Goal: Transaction & Acquisition: Purchase product/service

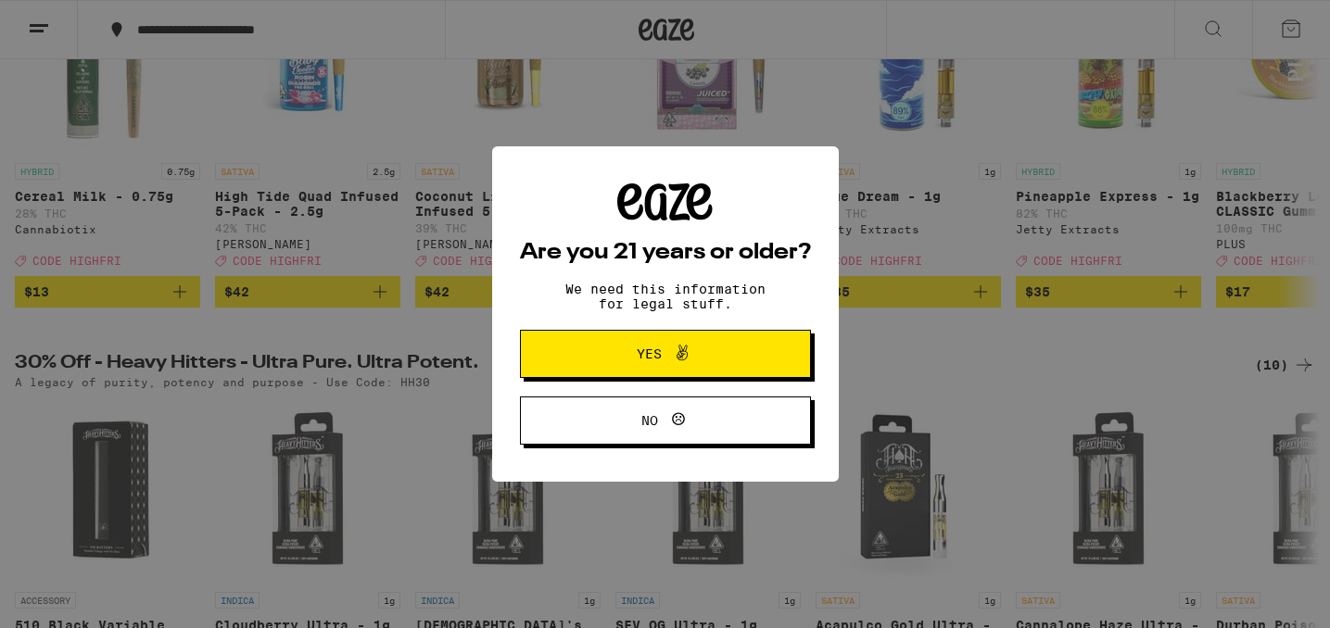
click at [632, 353] on span "Yes" at bounding box center [665, 354] width 141 height 24
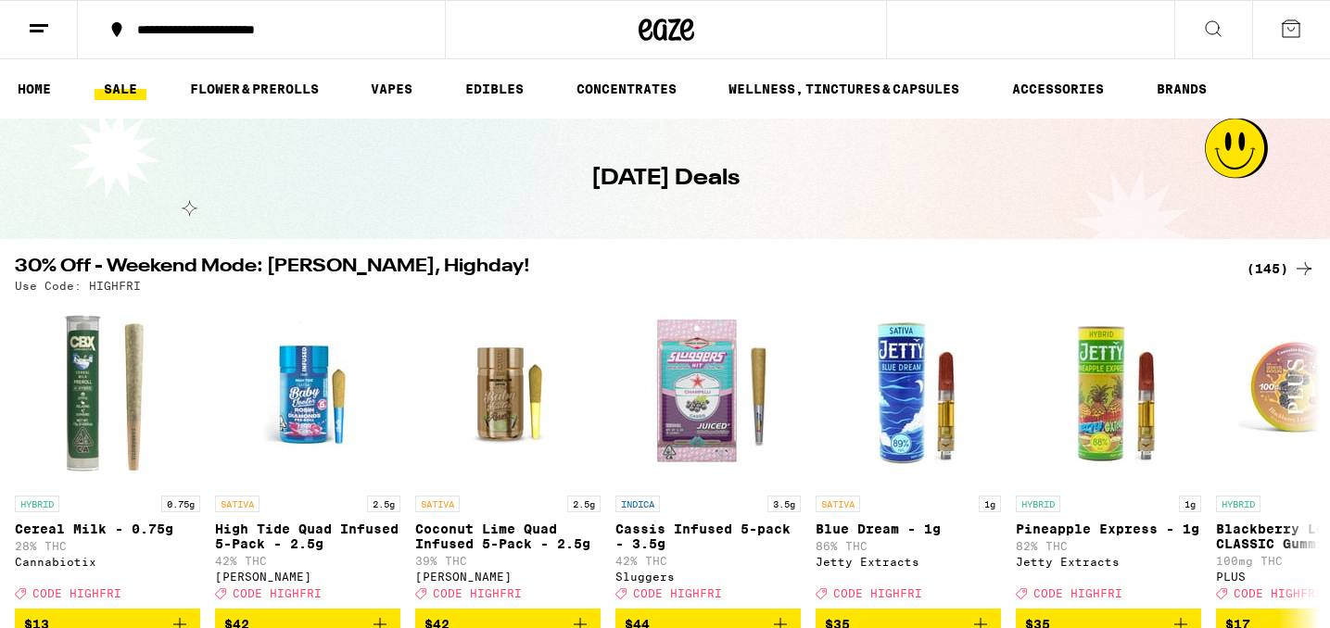
click at [116, 88] on link "SALE" at bounding box center [121, 89] width 52 height 22
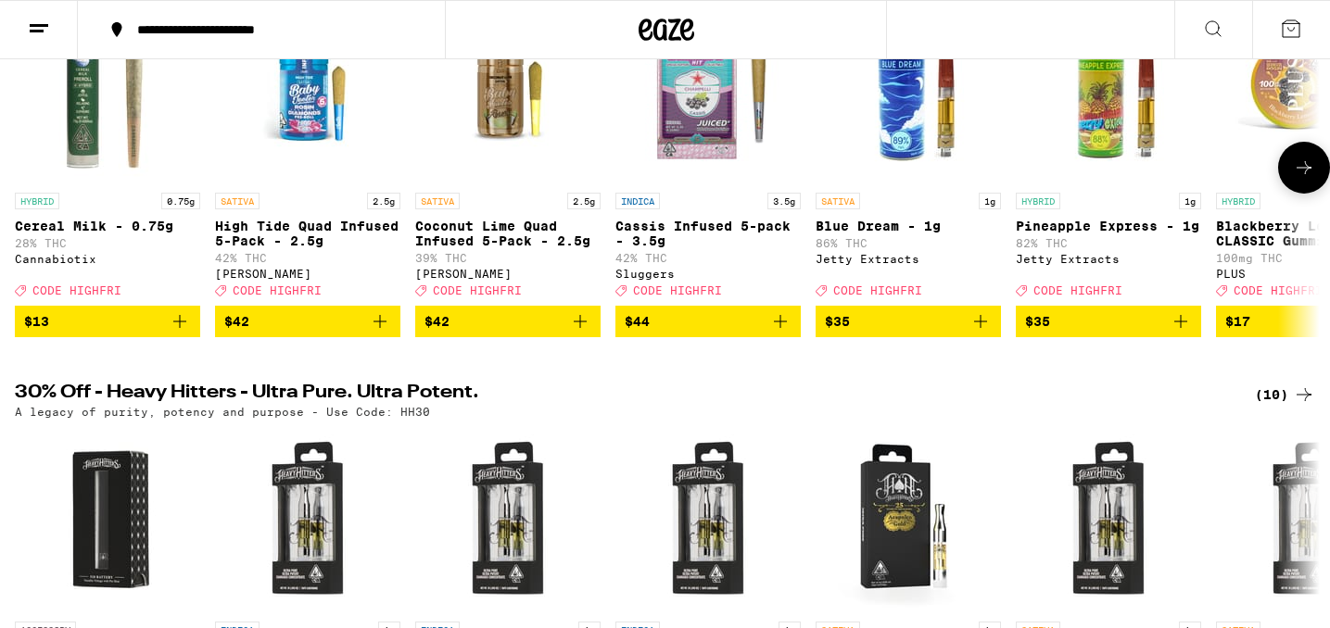
scroll to position [281, 0]
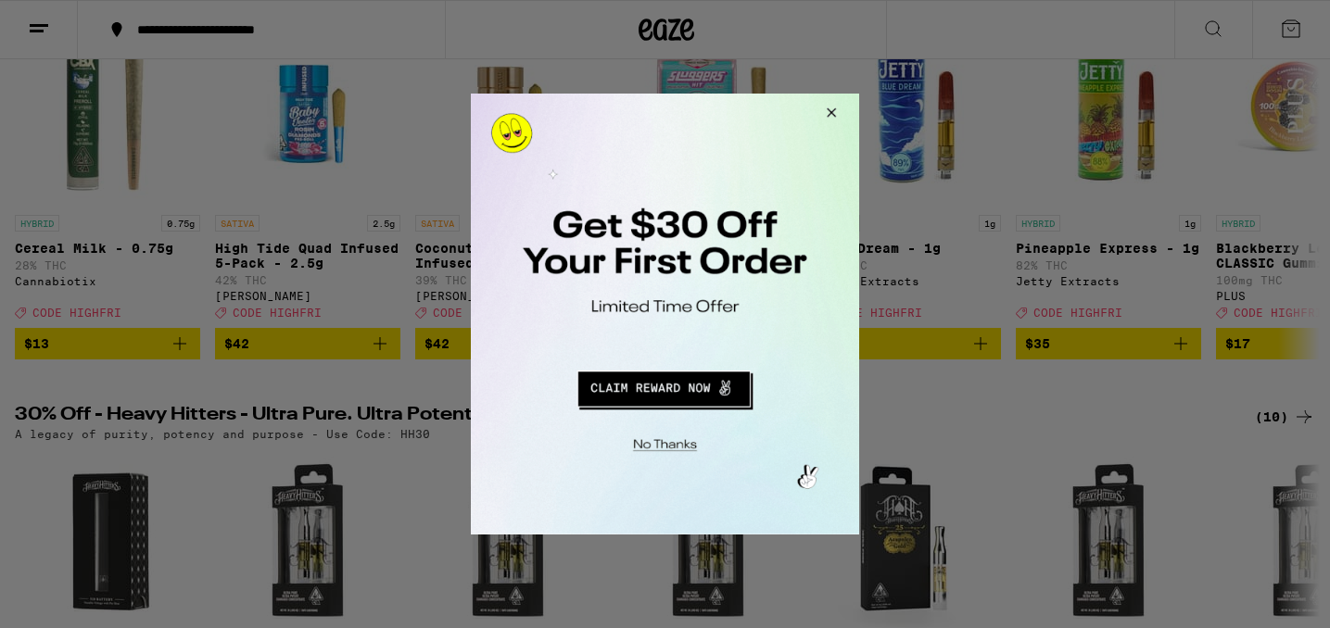
click at [636, 392] on button "Redirect to URL" at bounding box center [663, 386] width 322 height 44
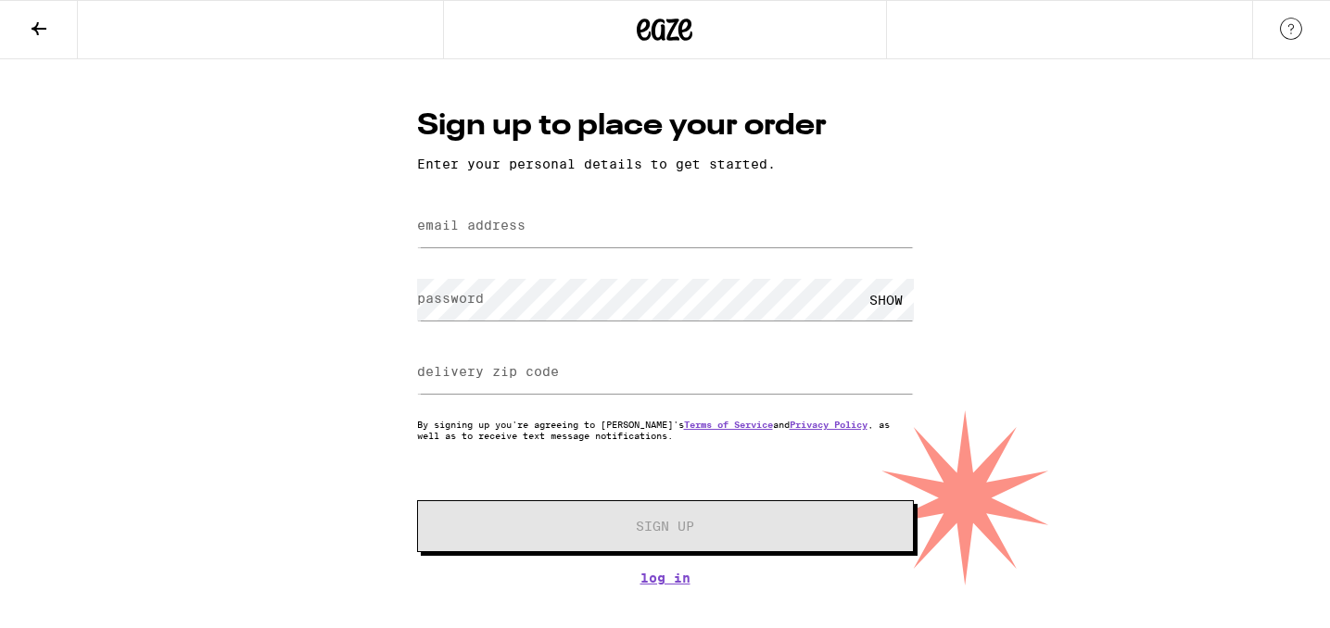
click at [32, 27] on icon at bounding box center [39, 28] width 15 height 13
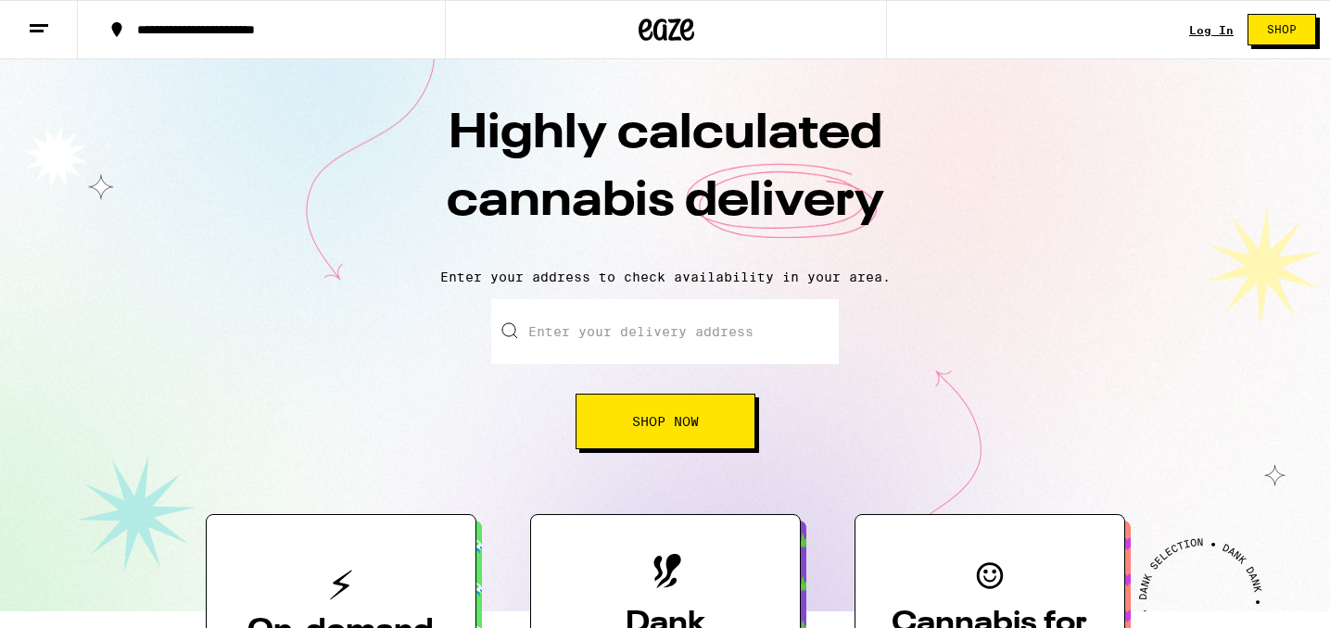
click at [664, 415] on span "Shop Now" at bounding box center [665, 421] width 67 height 13
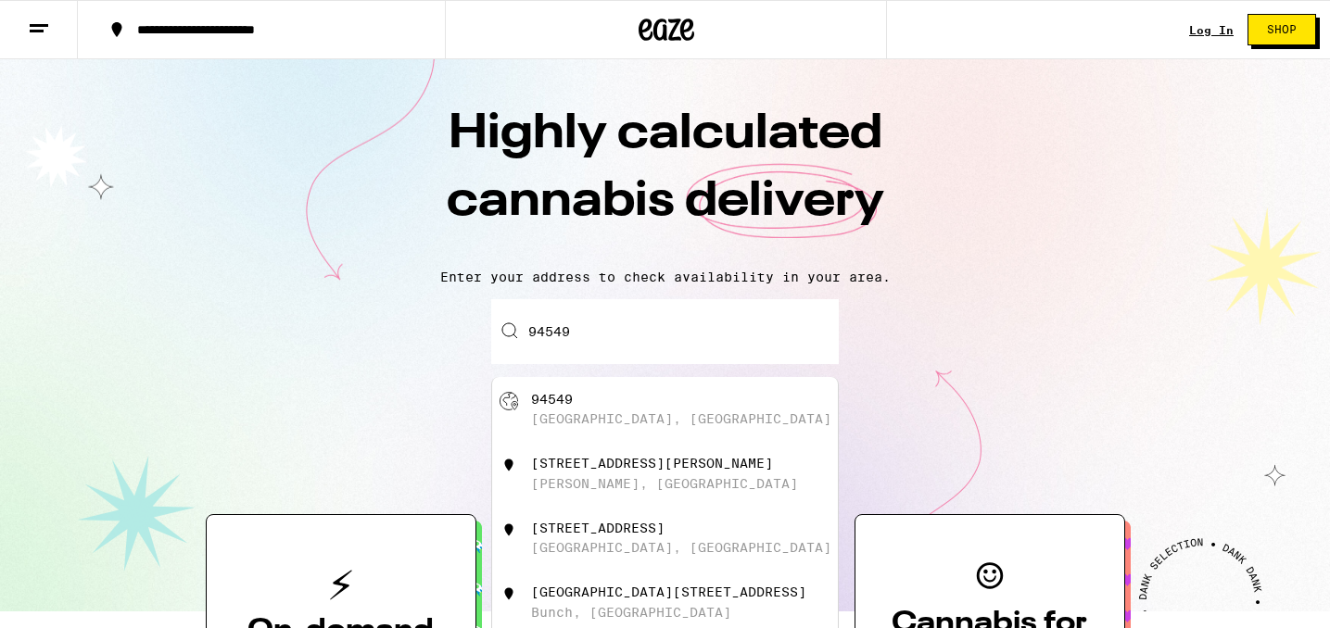
click at [544, 399] on div "94549" at bounding box center [552, 399] width 42 height 15
type input "[GEOGRAPHIC_DATA]"
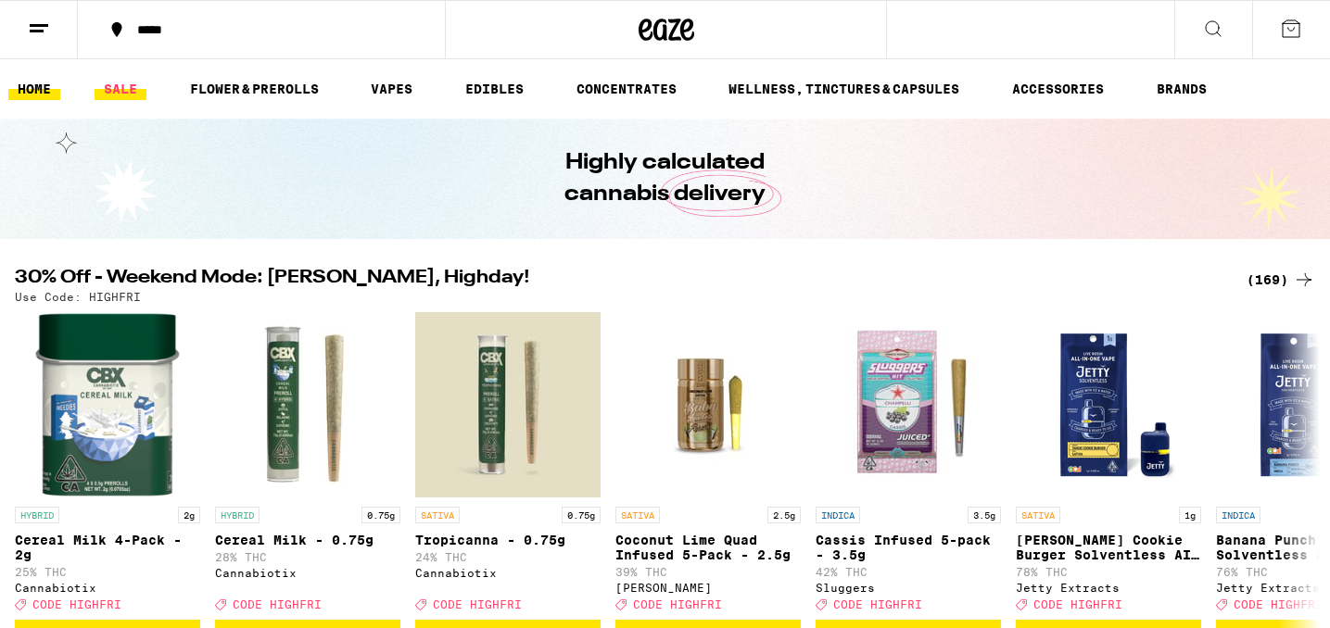
click at [121, 88] on link "SALE" at bounding box center [121, 89] width 52 height 22
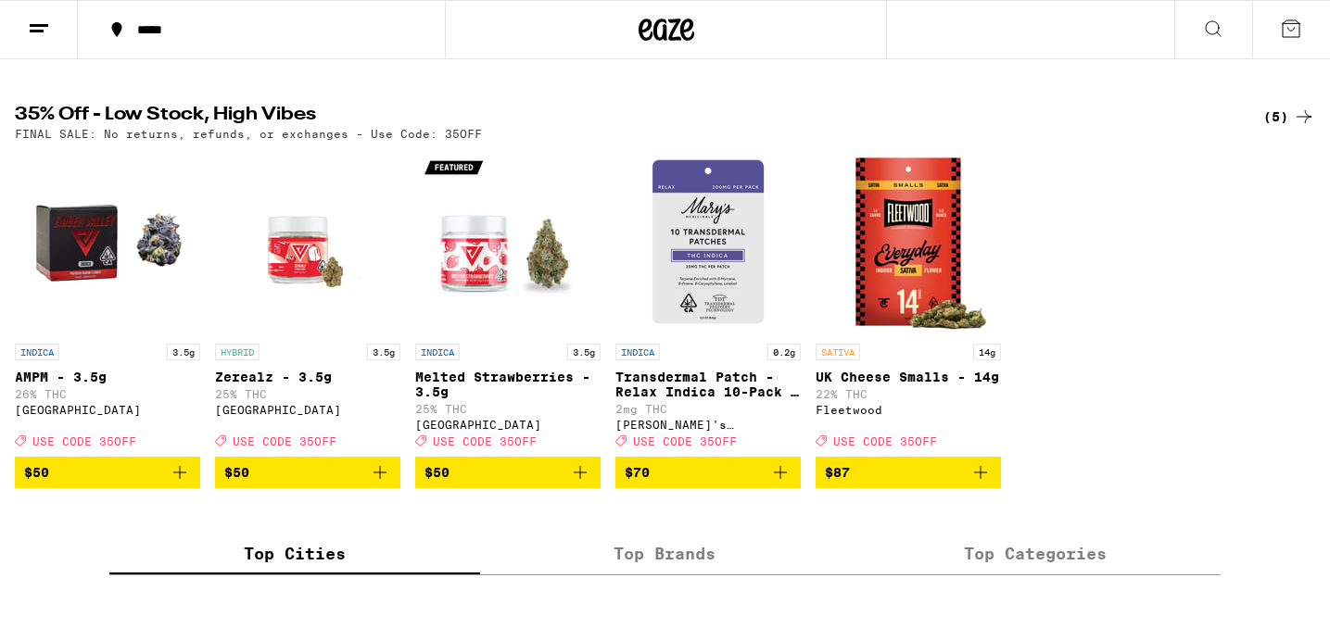
scroll to position [1013, 0]
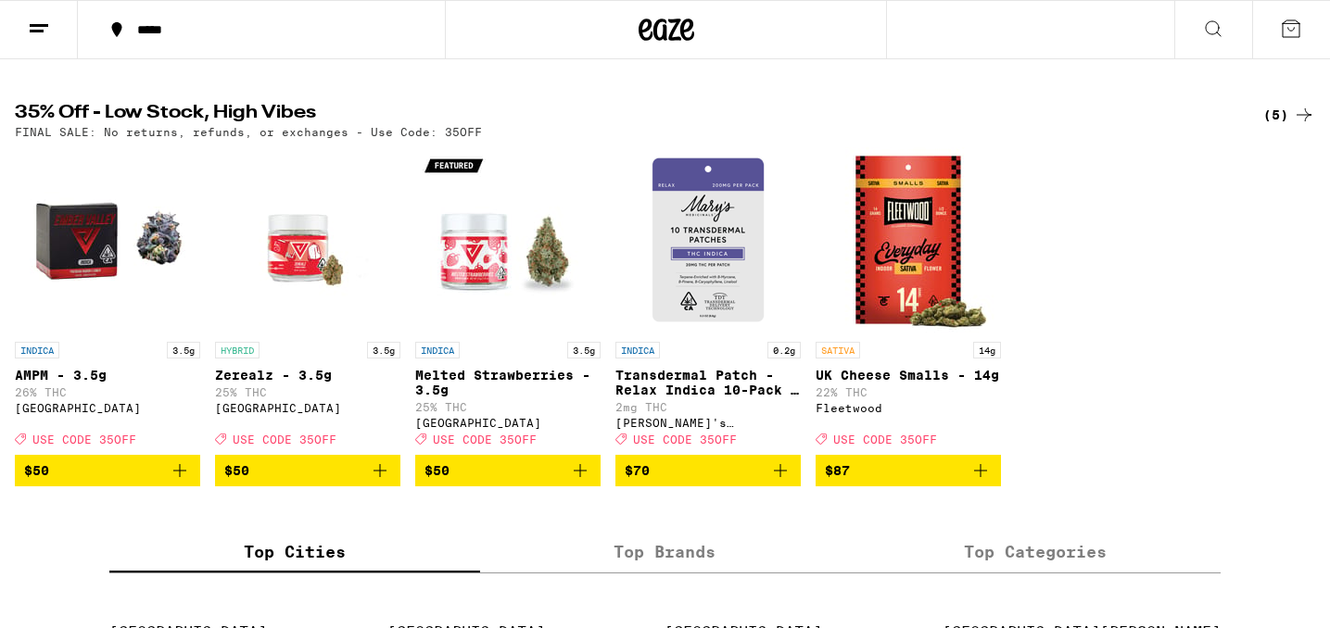
click at [895, 482] on span "$87" at bounding box center [908, 471] width 167 height 22
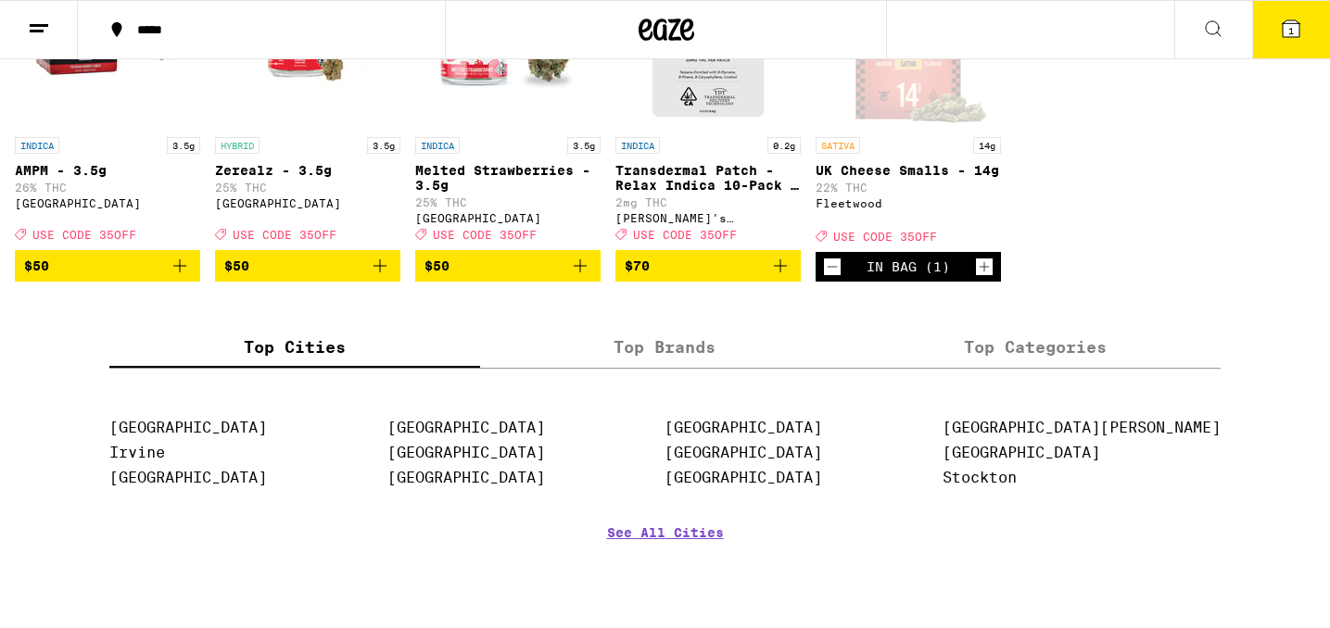
scroll to position [1212, 0]
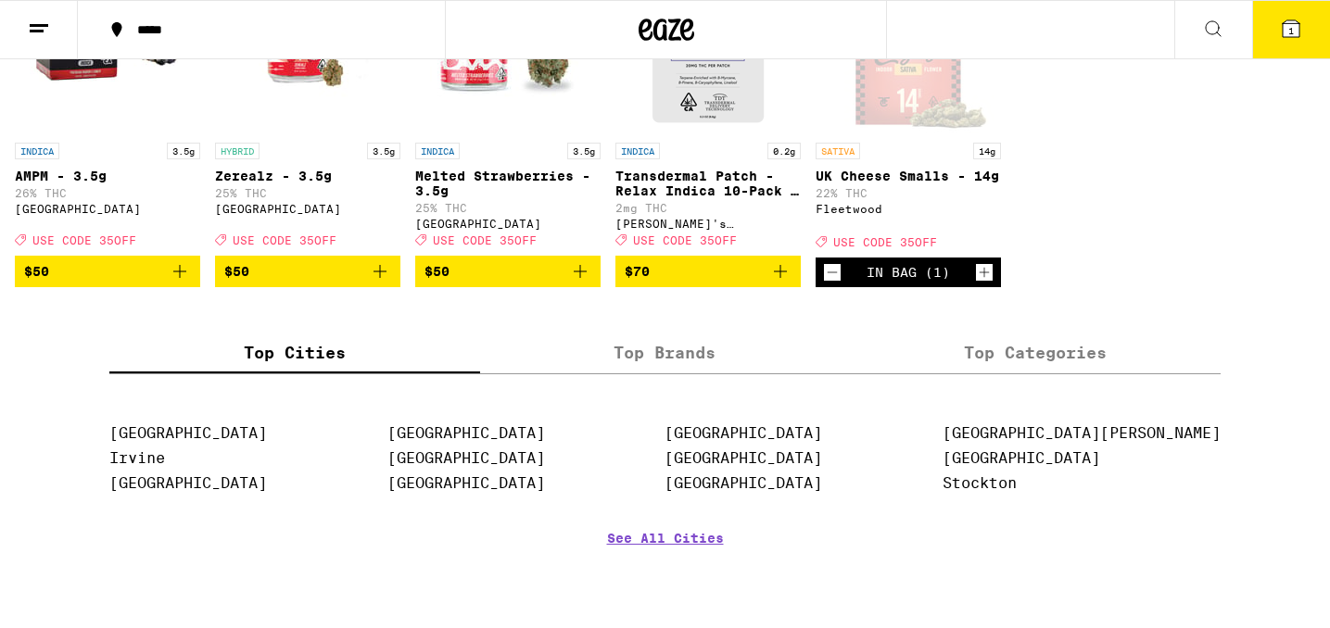
click at [905, 248] on span "USE CODE 35OFF" at bounding box center [885, 242] width 104 height 12
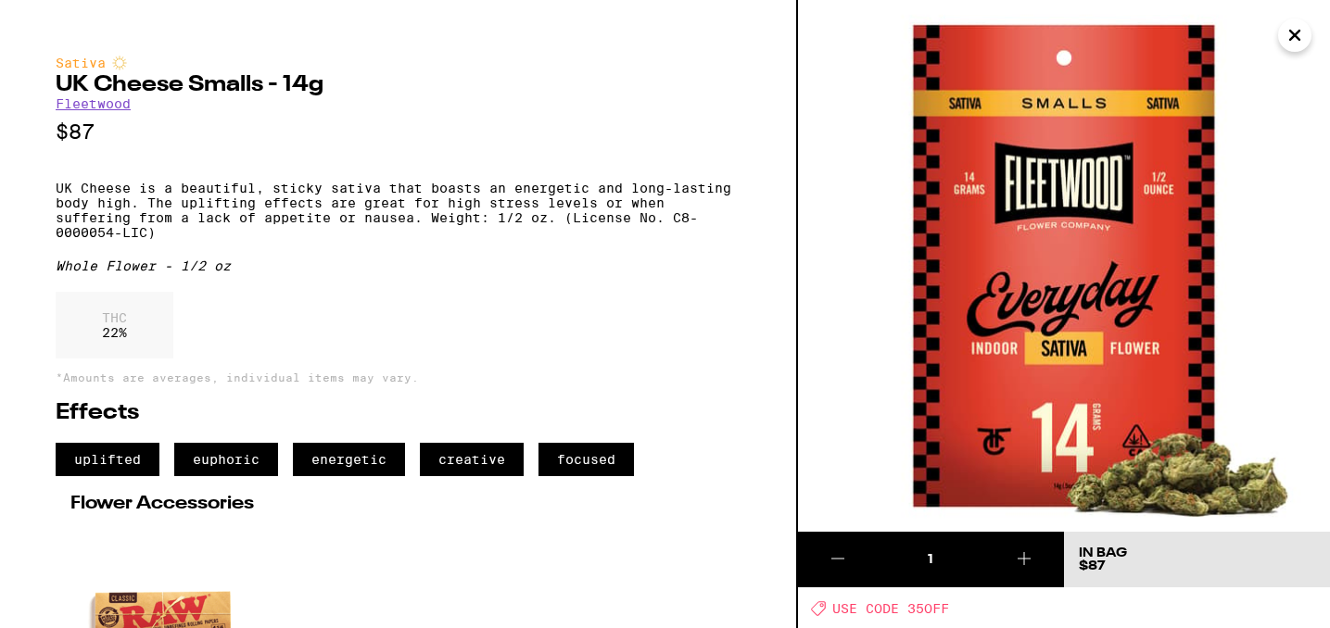
click at [1293, 39] on icon "Close" at bounding box center [1294, 35] width 22 height 28
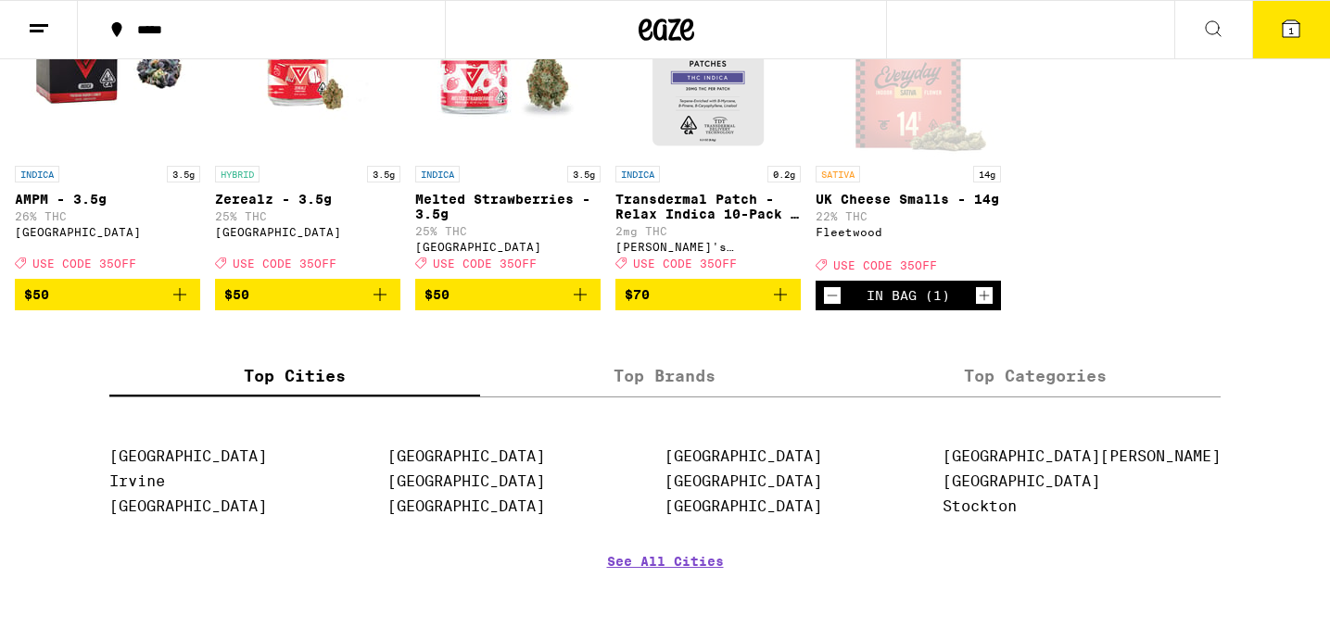
click at [1287, 28] on icon at bounding box center [1291, 28] width 17 height 17
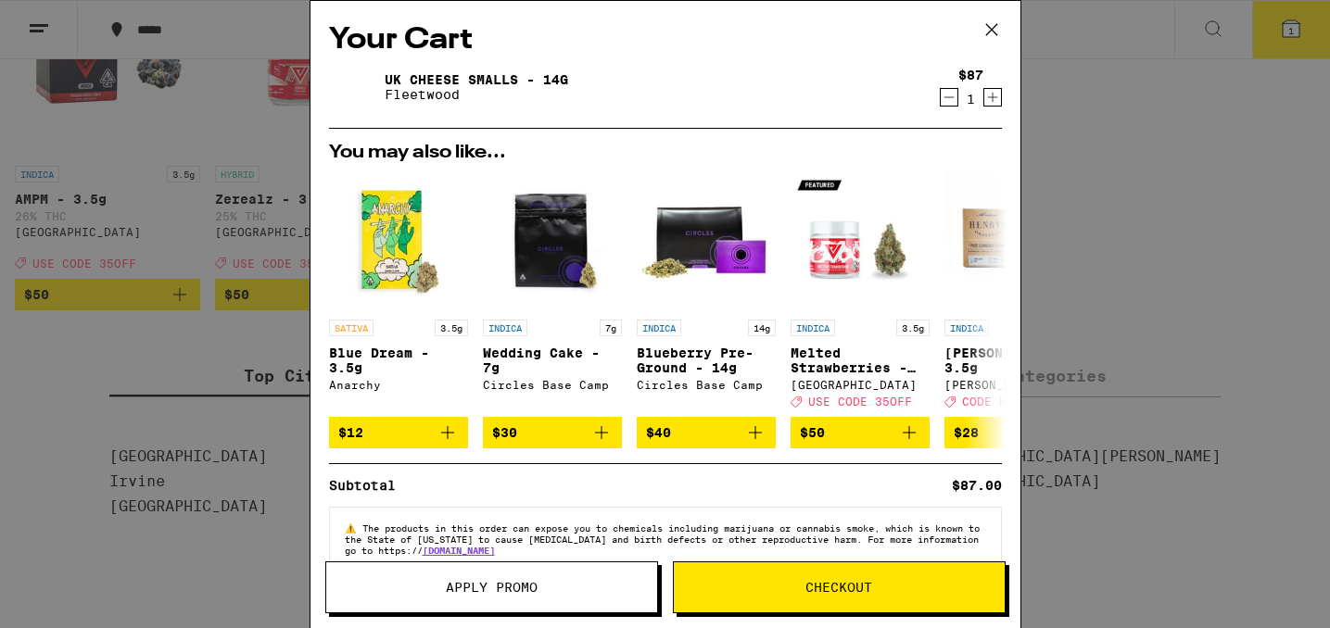
click at [859, 583] on span "Checkout" at bounding box center [838, 587] width 67 height 13
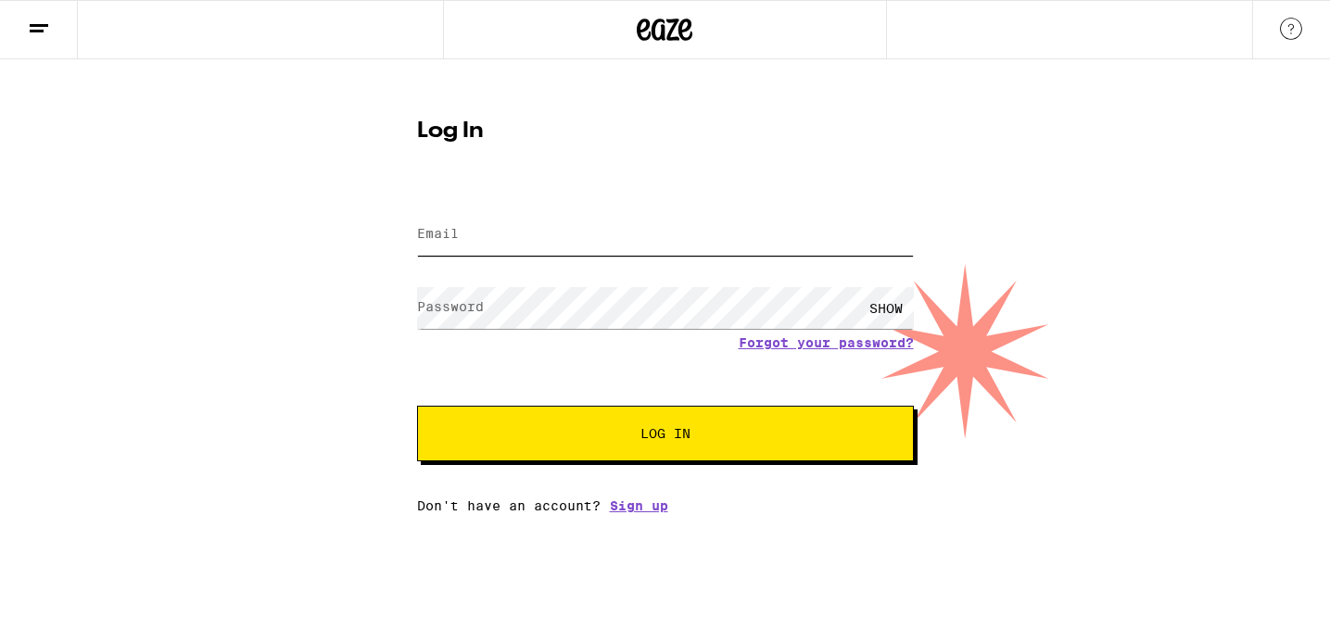
click at [461, 234] on input "Email" at bounding box center [665, 235] width 497 height 42
type input "[EMAIL_ADDRESS][DOMAIN_NAME]"
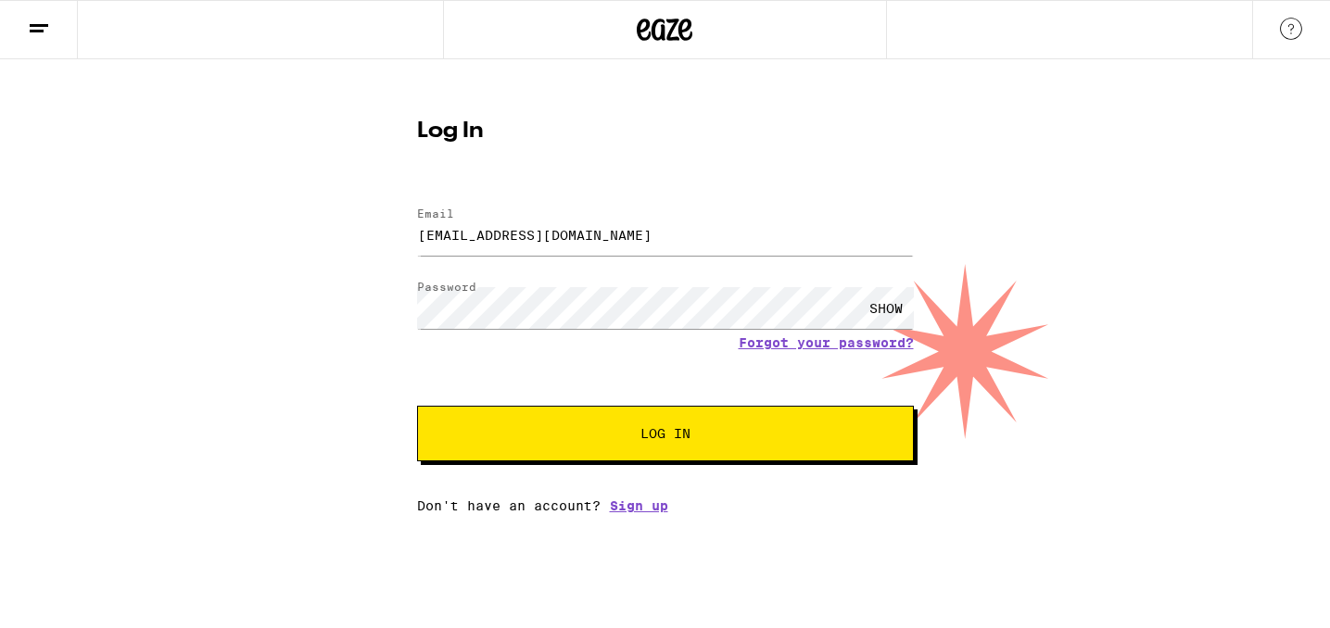
click at [672, 461] on button "Log In" at bounding box center [665, 434] width 497 height 56
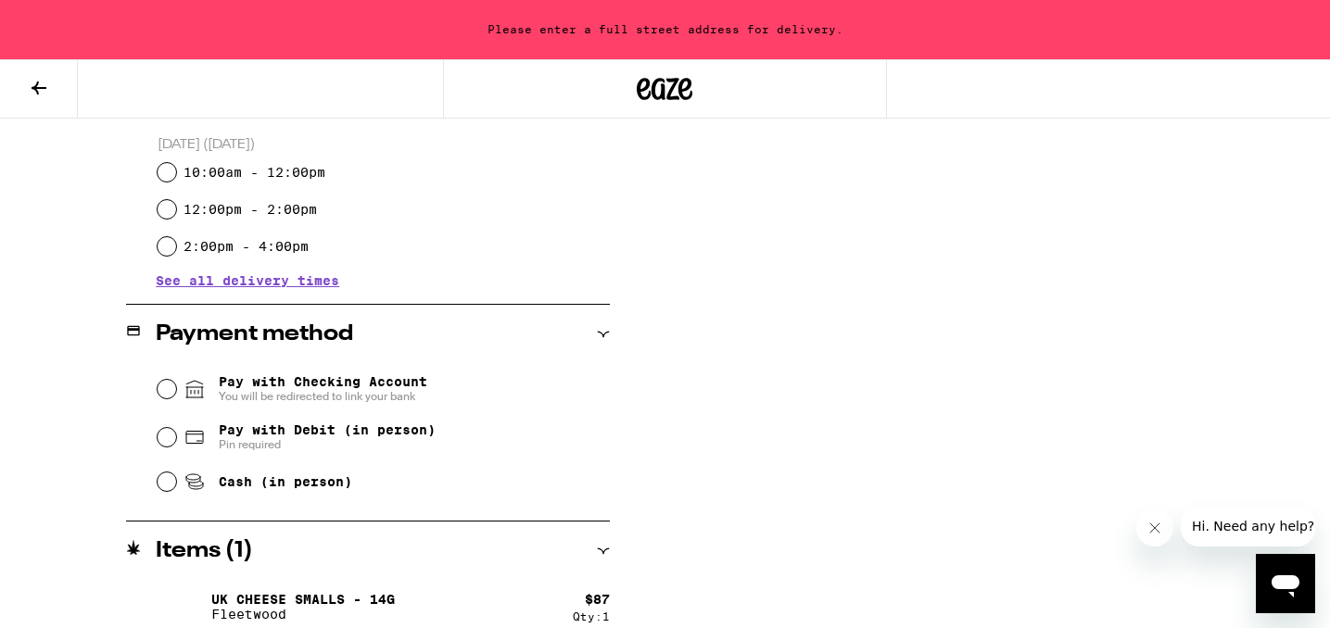
scroll to position [634, 0]
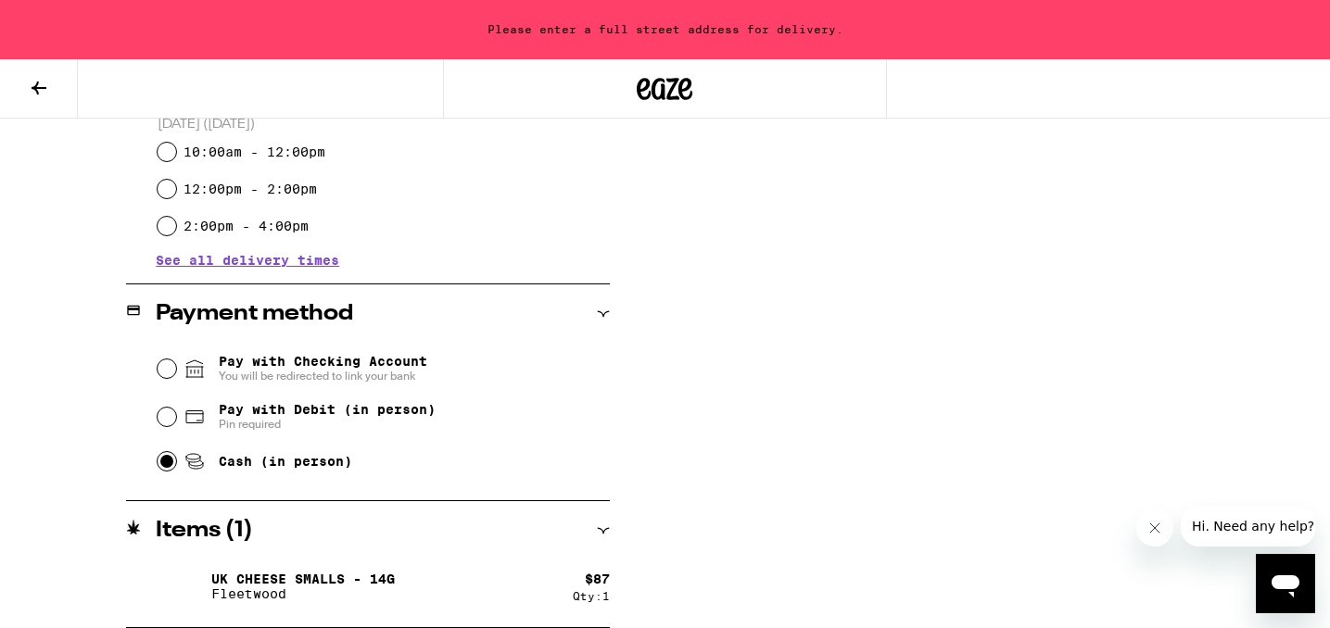
click at [165, 467] on input "Cash (in person)" at bounding box center [167, 461] width 19 height 19
radio input "true"
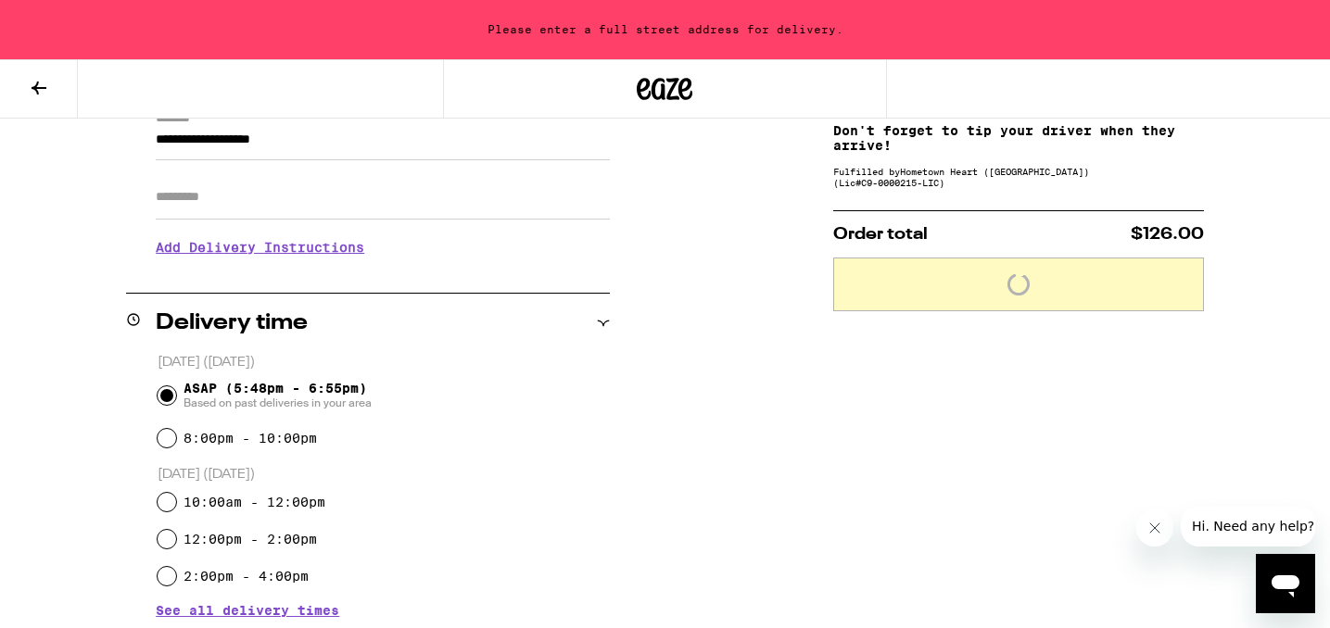
scroll to position [266, 0]
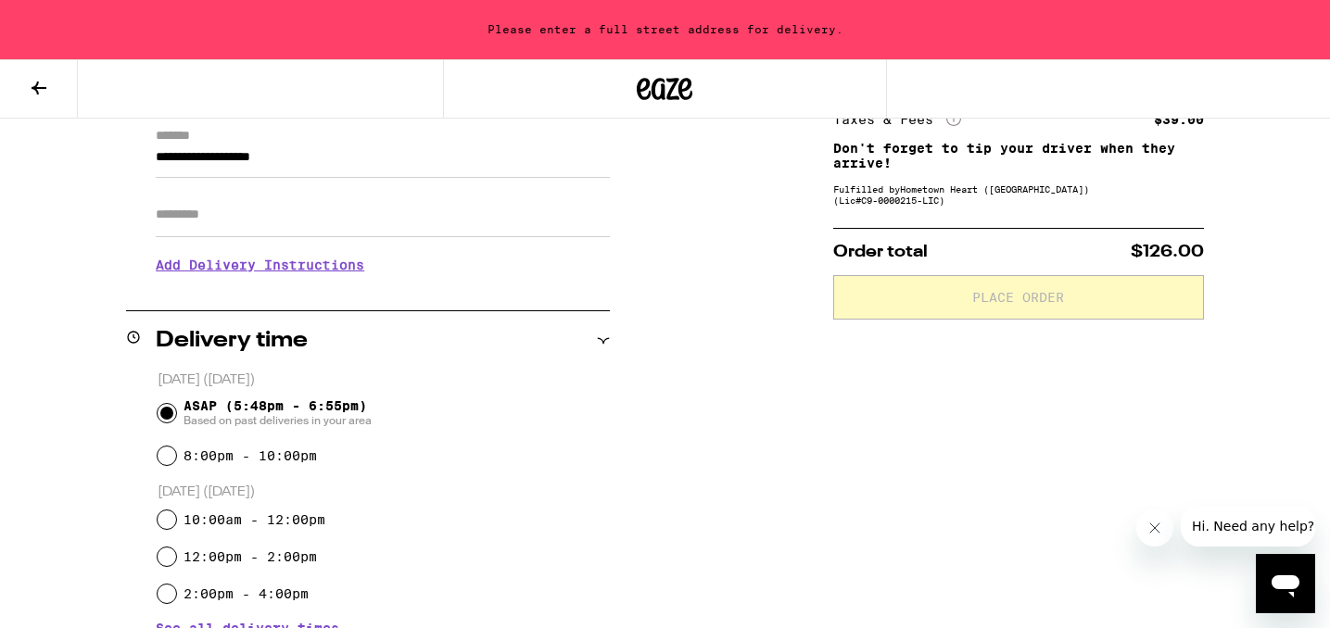
click at [871, 216] on div "Subtotal $87.00 Delivery $5.00 Free delivery for $75+ orders! Taxes & Fees More…" at bounding box center [1018, 507] width 371 height 979
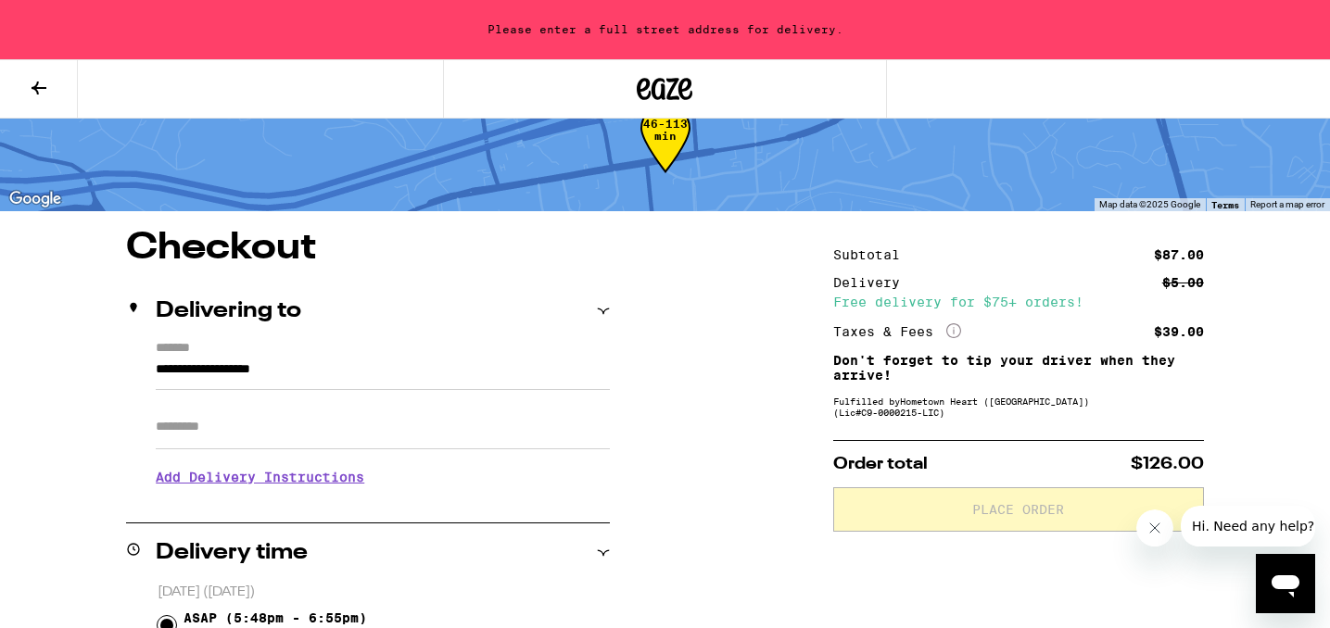
scroll to position [0, 0]
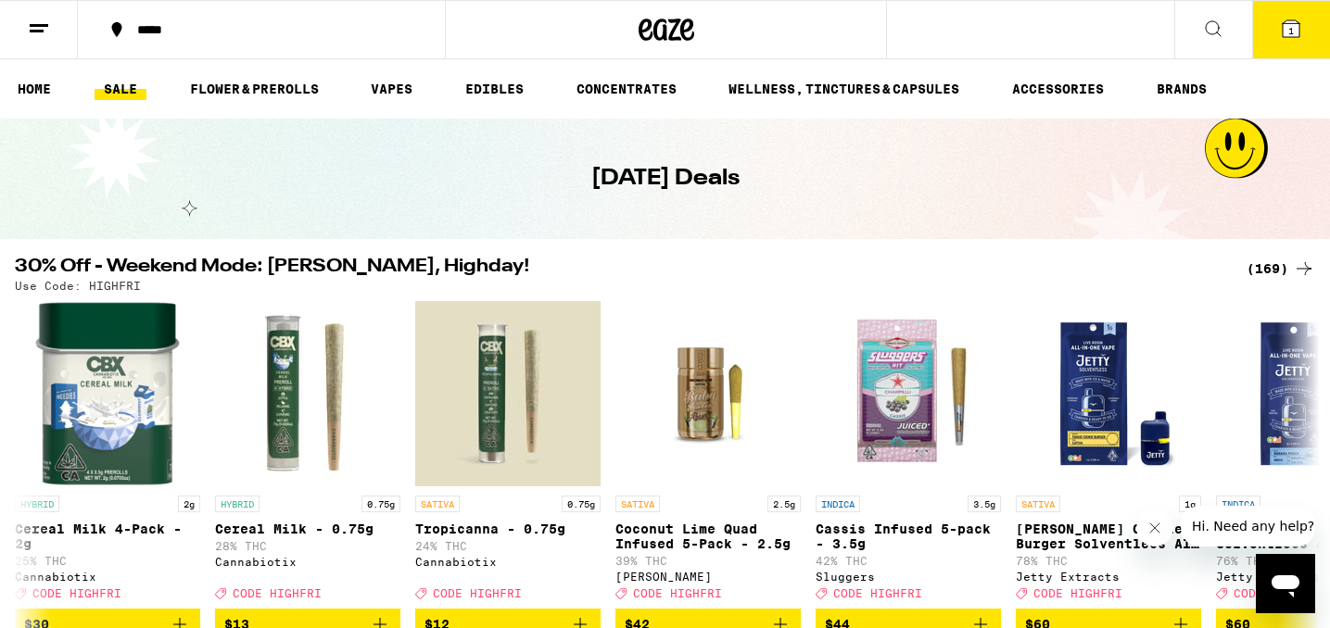
scroll to position [1189, 0]
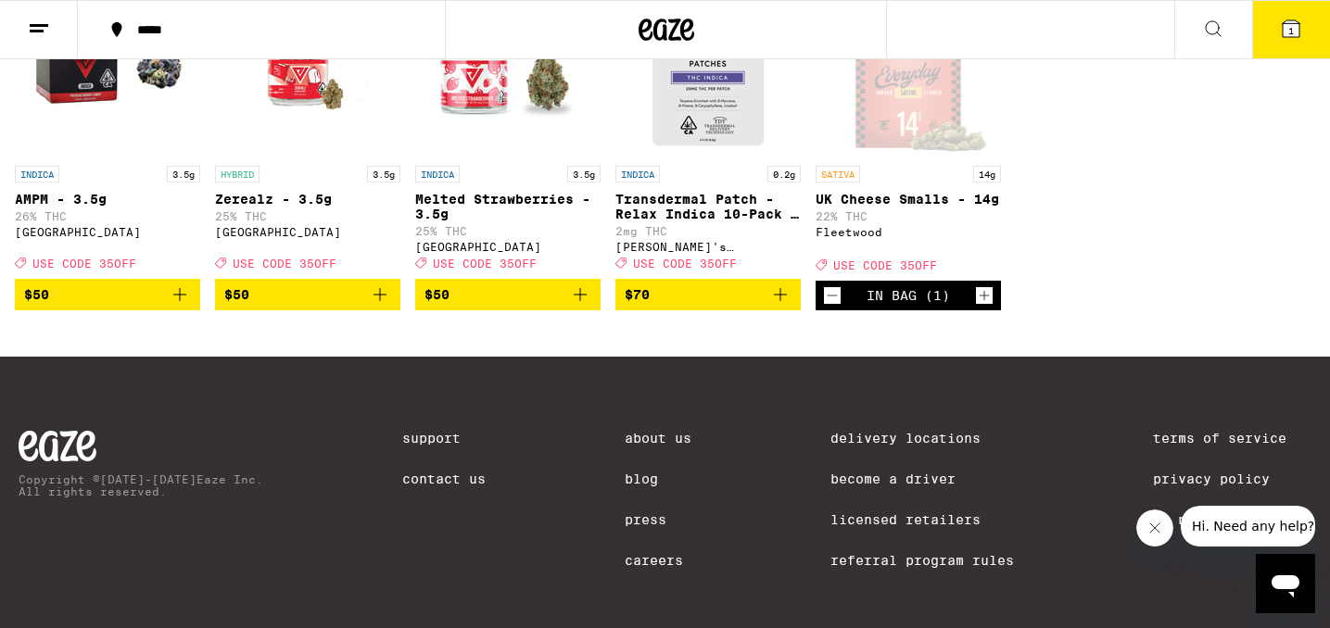
drag, startPoint x: 829, startPoint y: 296, endPoint x: 933, endPoint y: 290, distance: 103.9
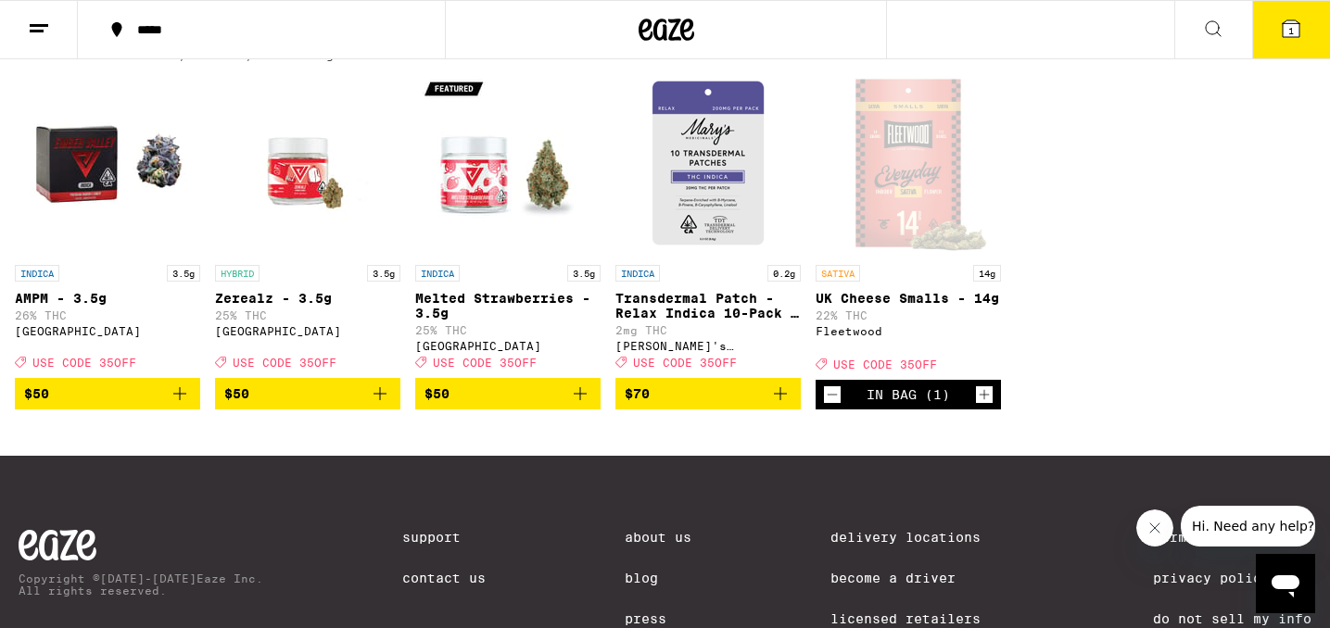
scroll to position [1093, 0]
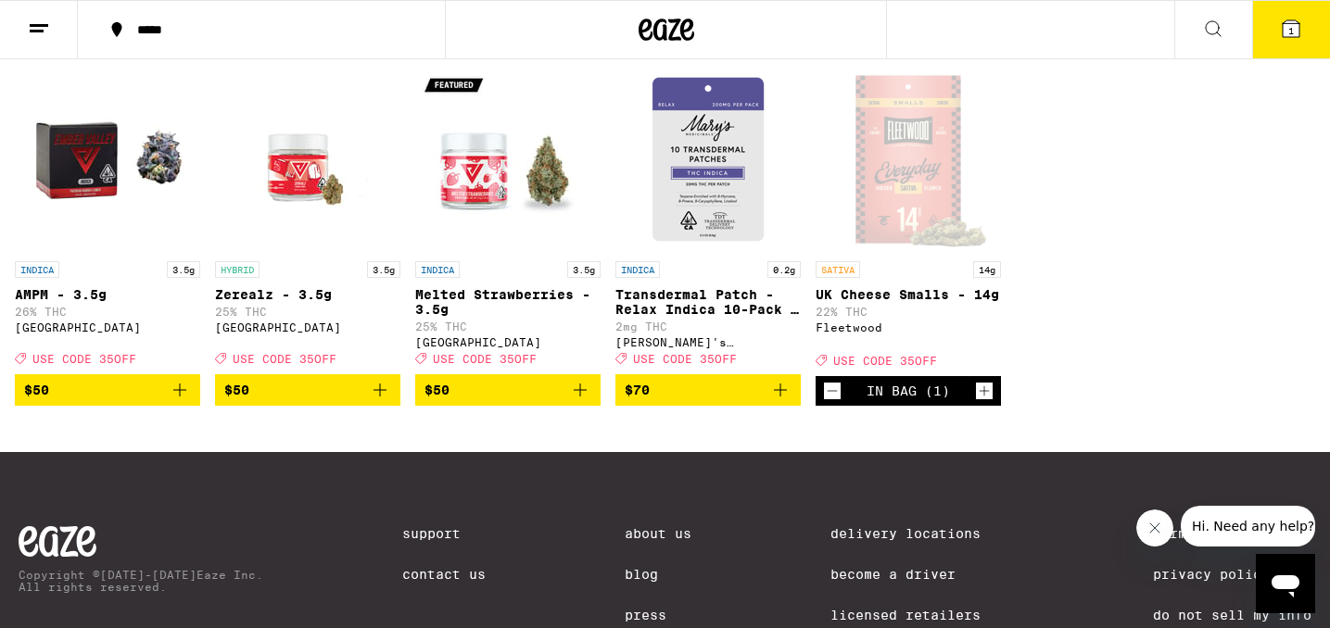
click at [1285, 32] on icon at bounding box center [1291, 28] width 17 height 17
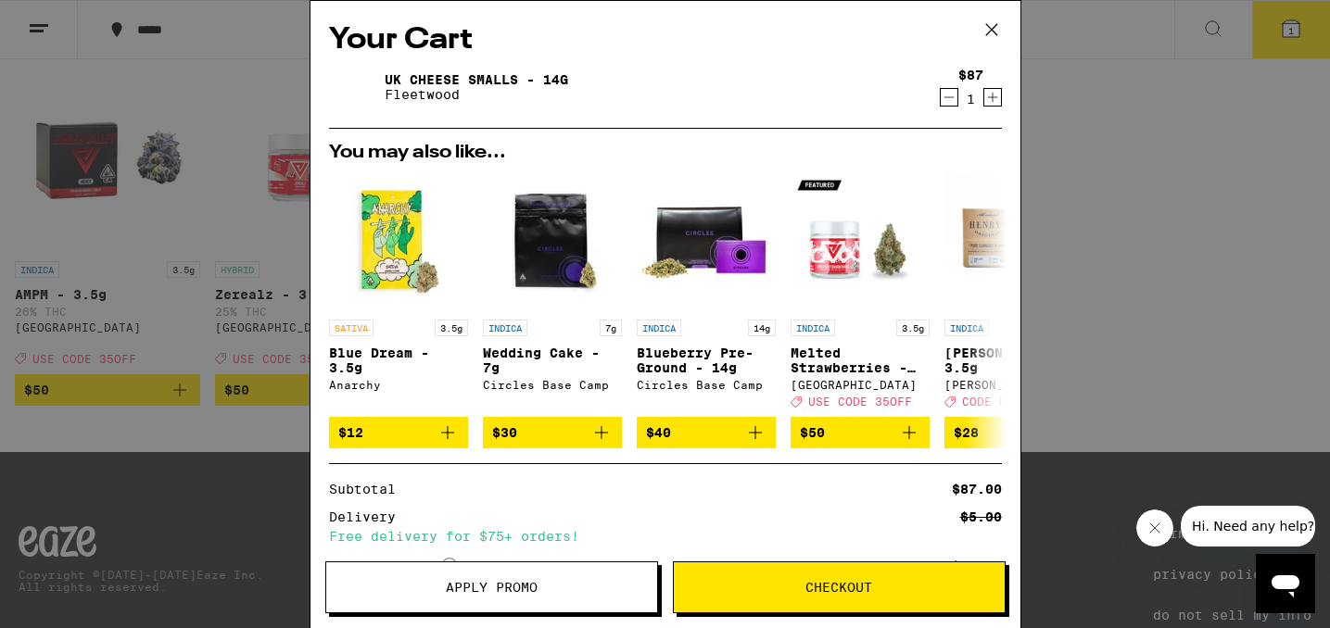
click at [581, 592] on span "Apply Promo" at bounding box center [491, 587] width 331 height 13
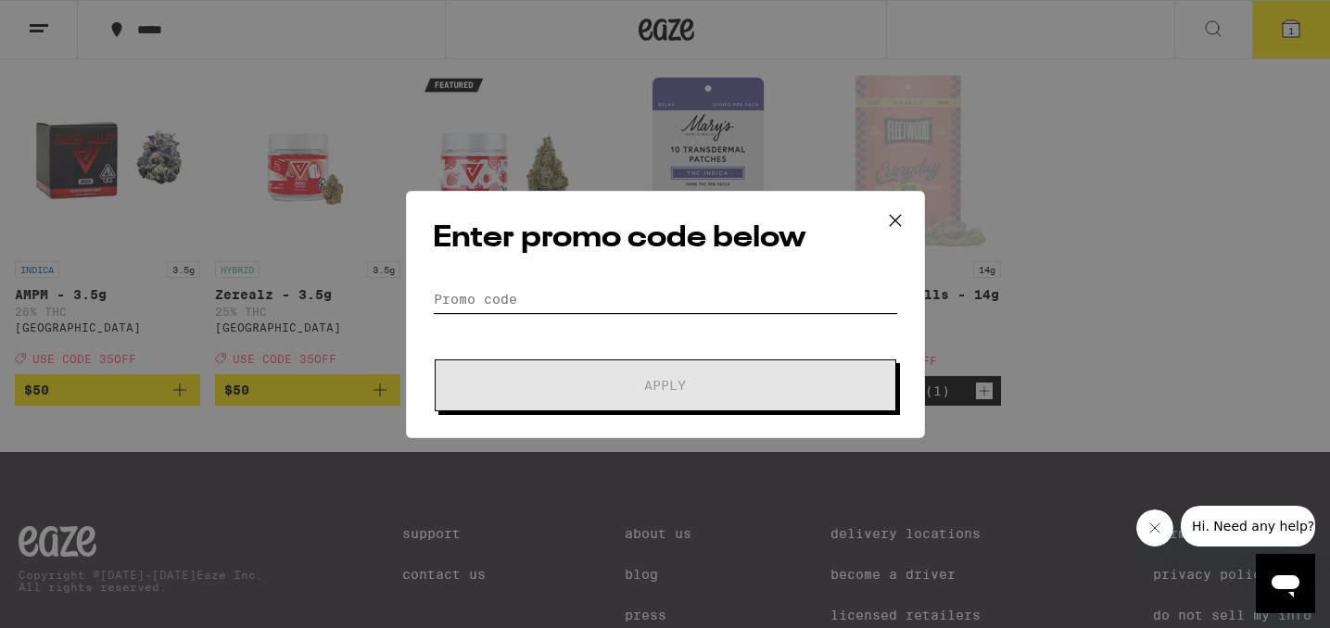
click at [468, 296] on input "Promo Code" at bounding box center [665, 299] width 465 height 28
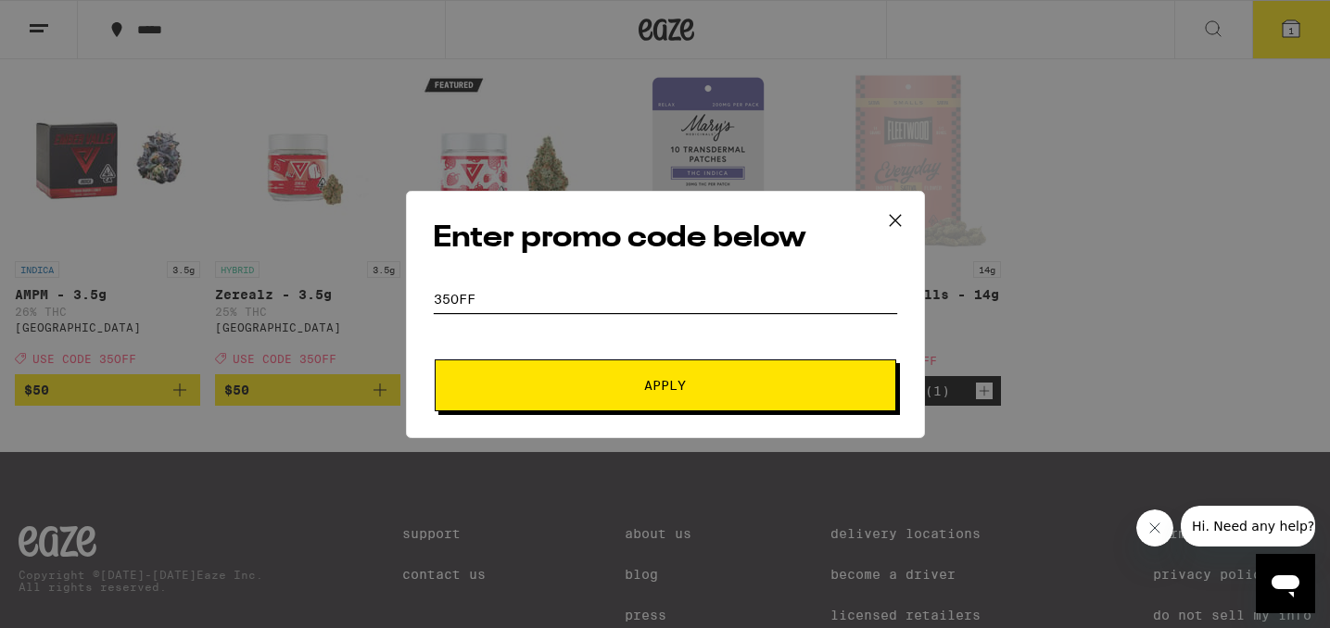
type input "35Off"
click at [680, 392] on span "Apply" at bounding box center [665, 385] width 42 height 13
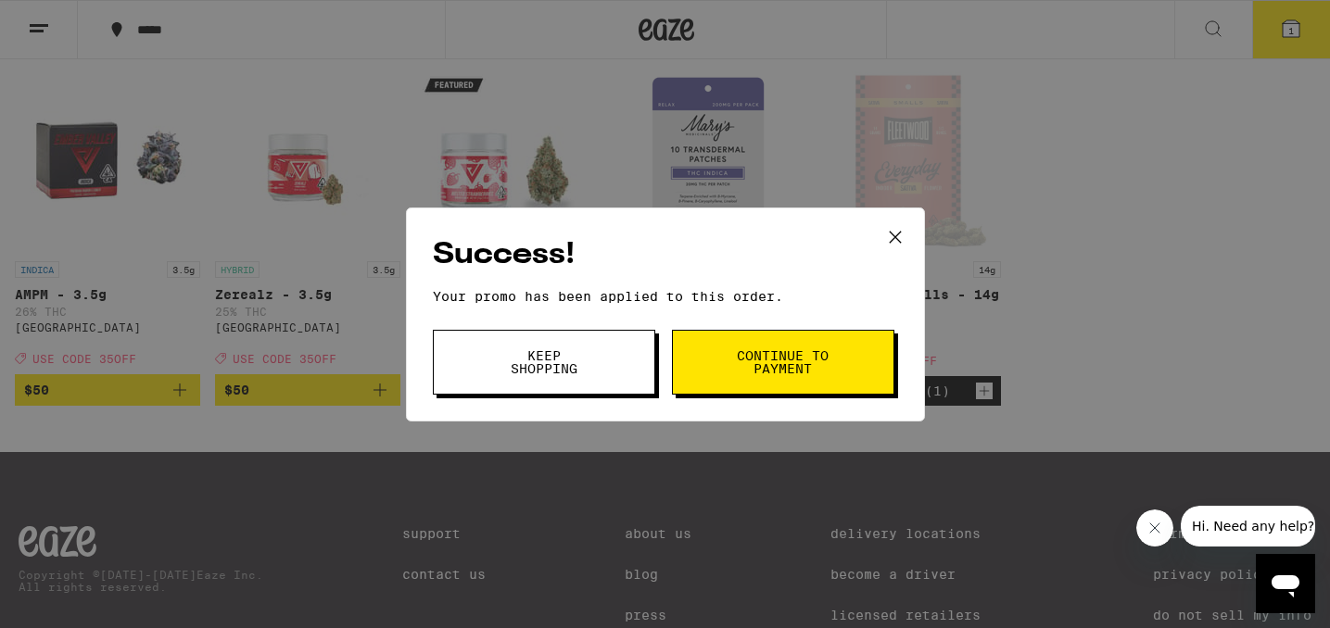
click at [837, 361] on button "Continue to payment" at bounding box center [783, 362] width 222 height 65
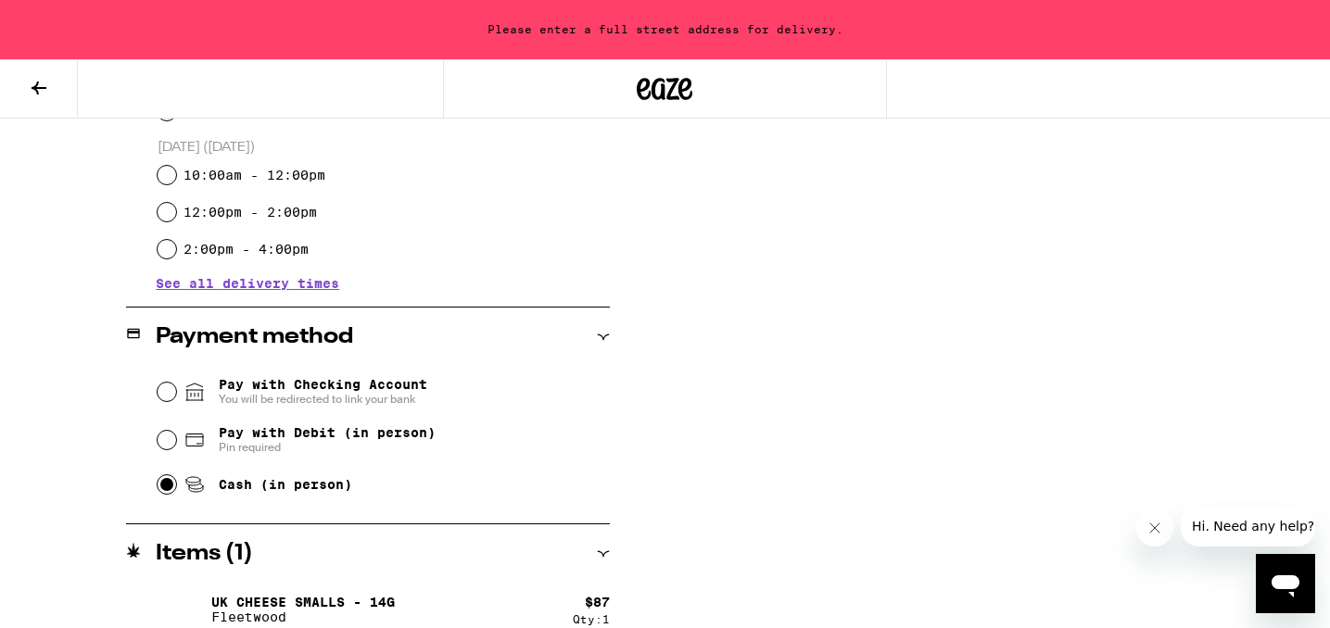
scroll to position [620, 0]
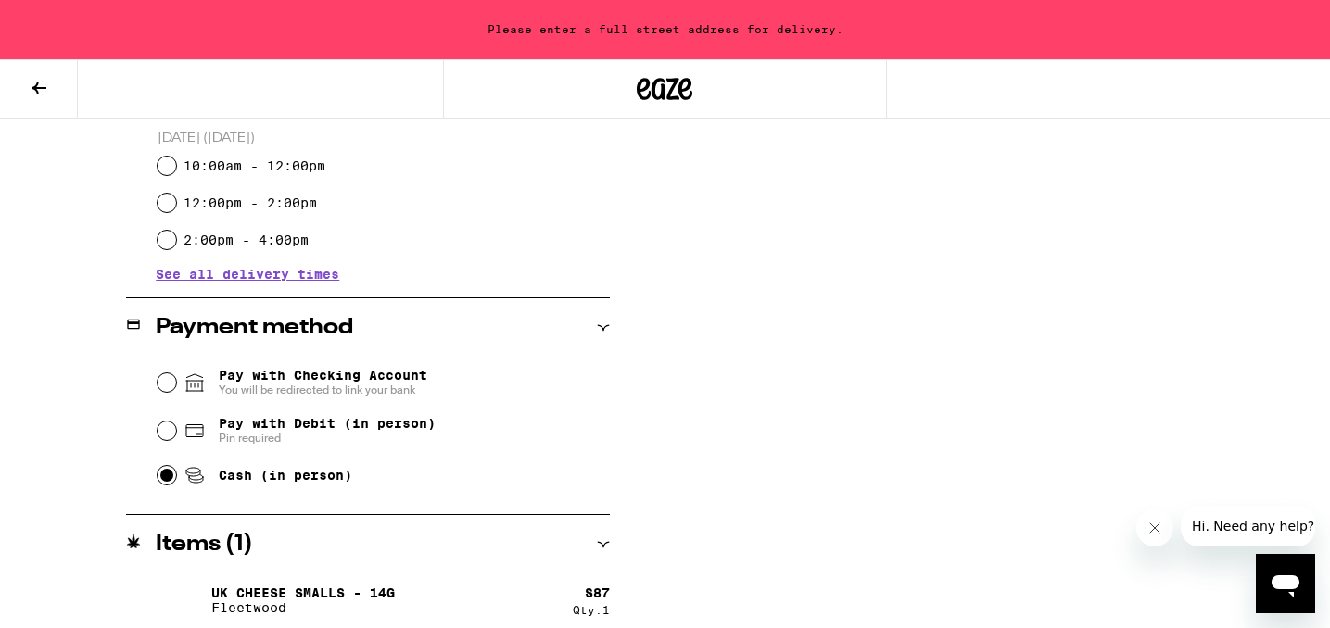
click at [278, 279] on span "See all delivery times" at bounding box center [247, 274] width 183 height 13
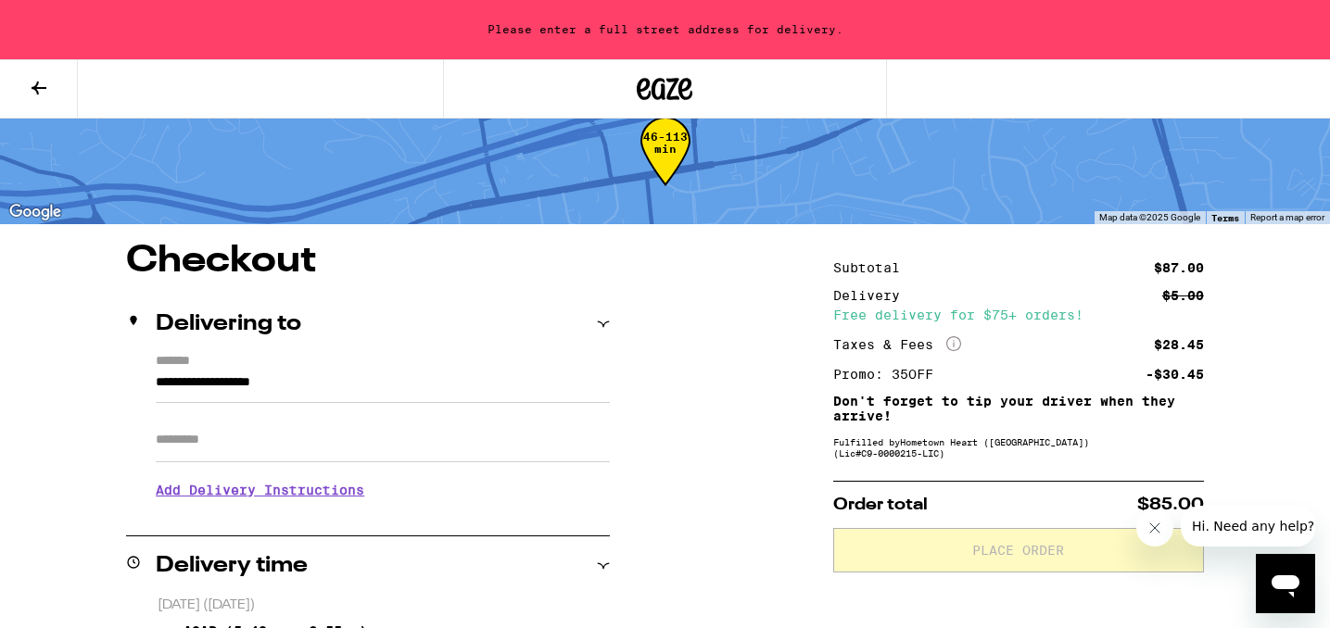
scroll to position [0, 0]
